Goal: Find specific page/section: Find specific page/section

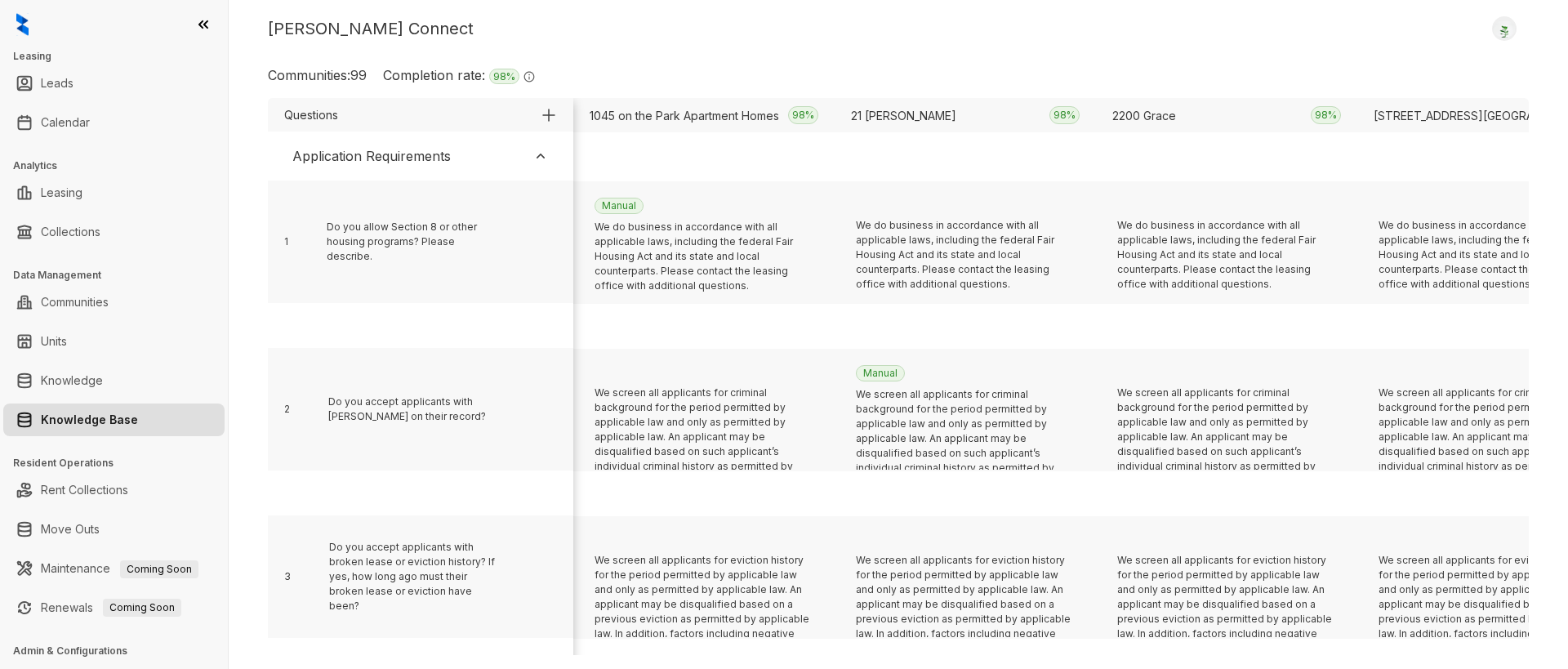
click at [86, 420] on link "Knowledge Base" at bounding box center [89, 419] width 97 height 33
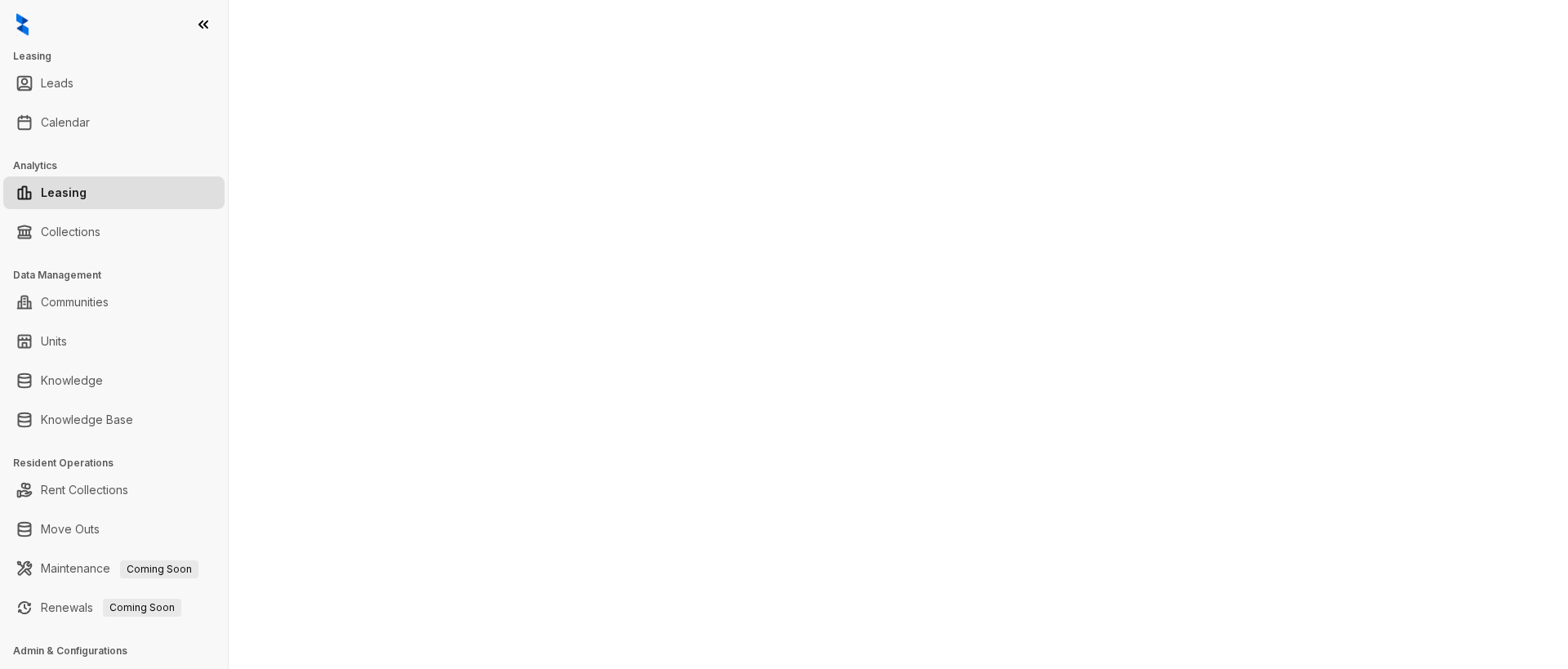
select select "******"
